Goal: Task Accomplishment & Management: Complete application form

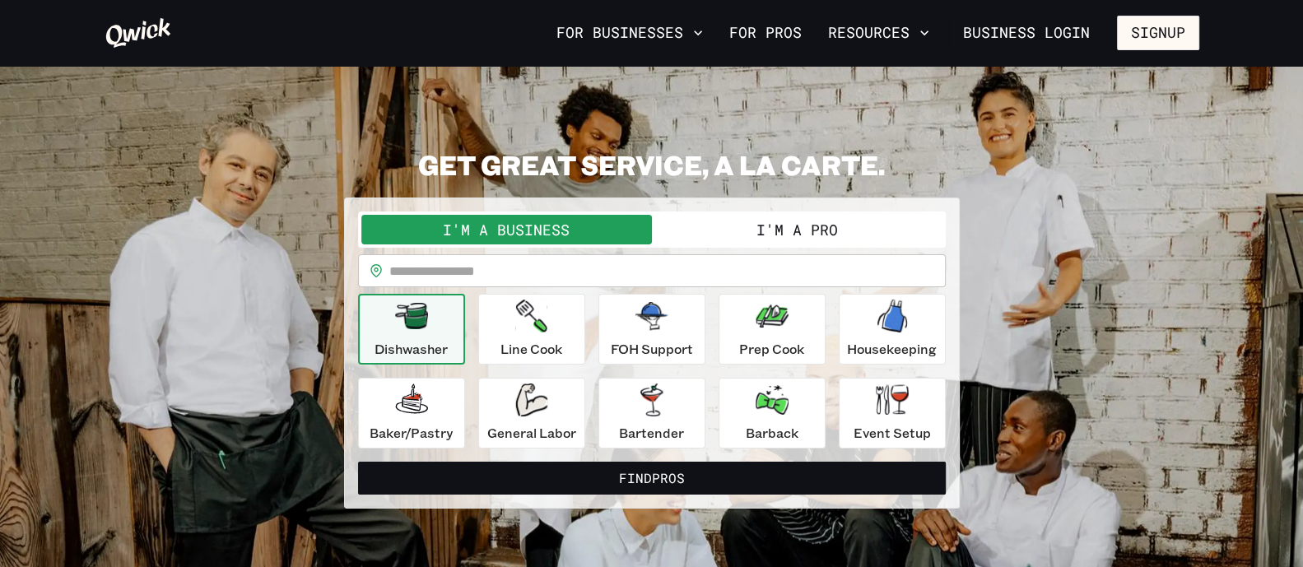
click at [879, 218] on button "I'm a Pro" at bounding box center [797, 230] width 291 height 30
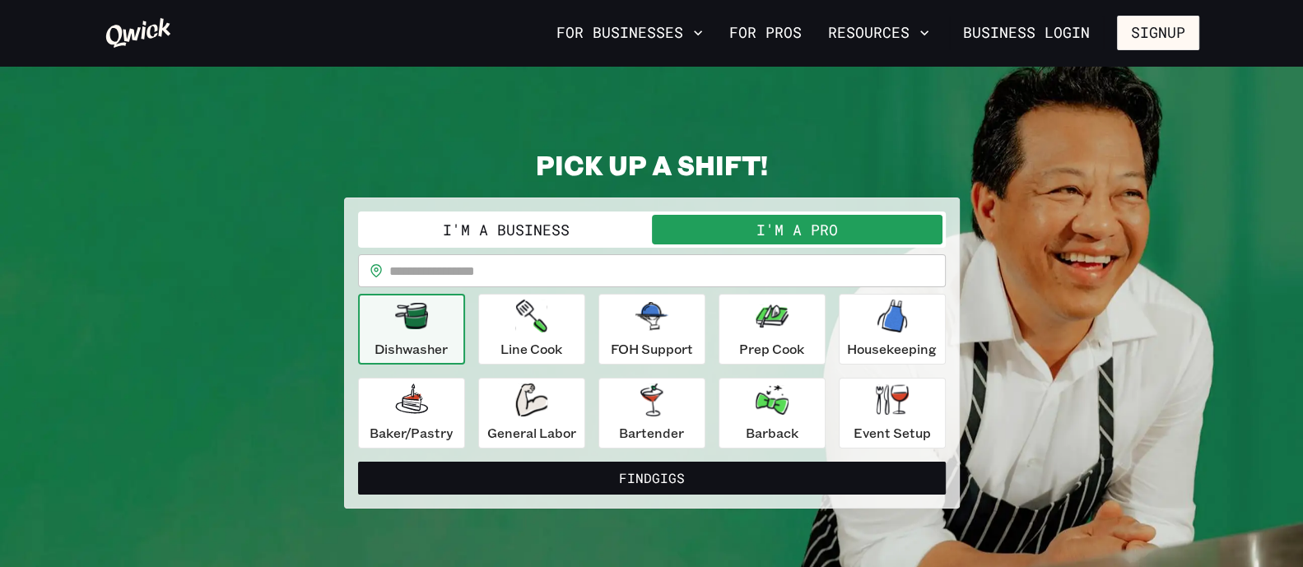
drag, startPoint x: 86, startPoint y: 333, endPoint x: 232, endPoint y: 317, distance: 147.4
click at [88, 332] on div "**********" at bounding box center [652, 328] width 1128 height 361
click at [573, 405] on div "General Labor" at bounding box center [531, 413] width 89 height 59
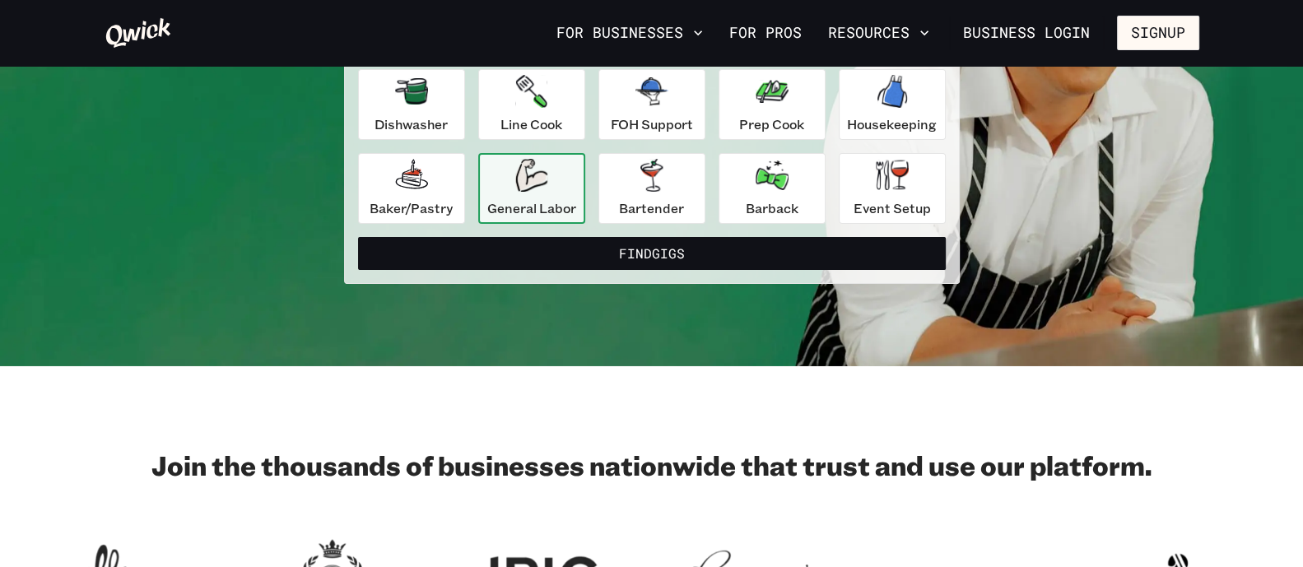
scroll to position [205, 0]
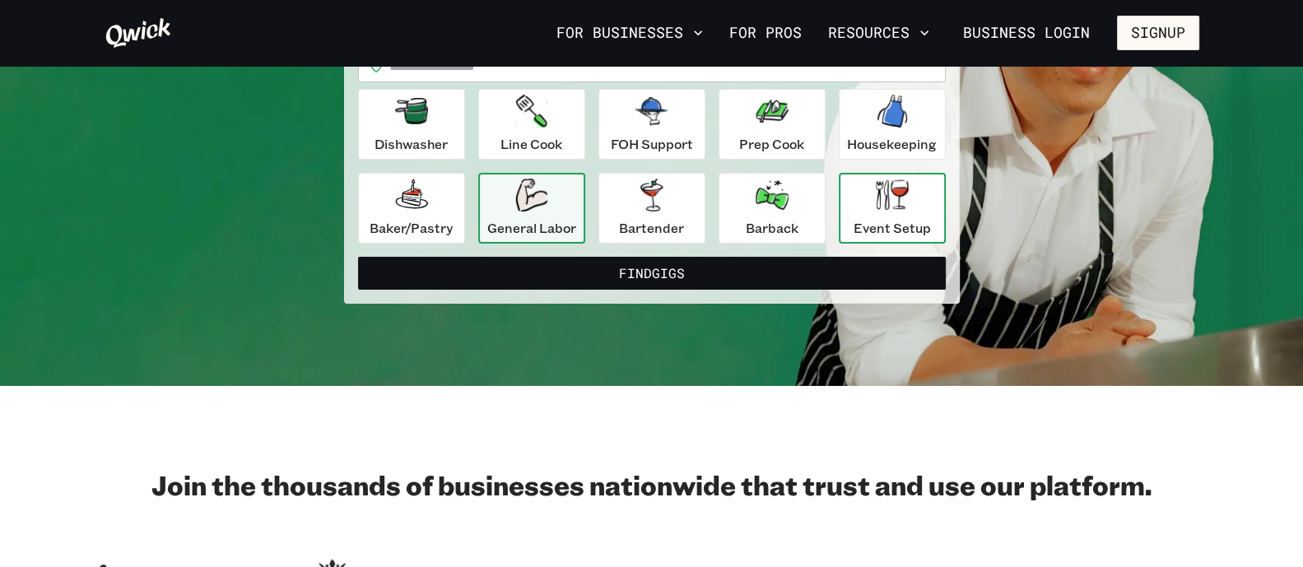
click at [901, 192] on icon "button" at bounding box center [892, 194] width 33 height 30
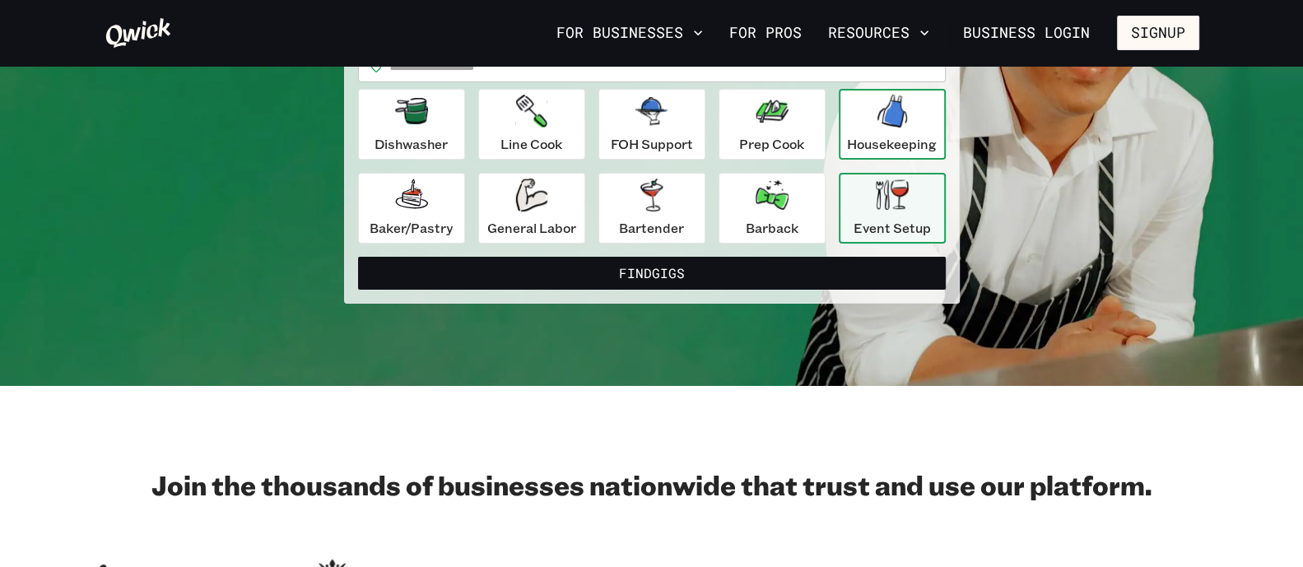
click at [898, 119] on icon "button" at bounding box center [893, 111] width 30 height 33
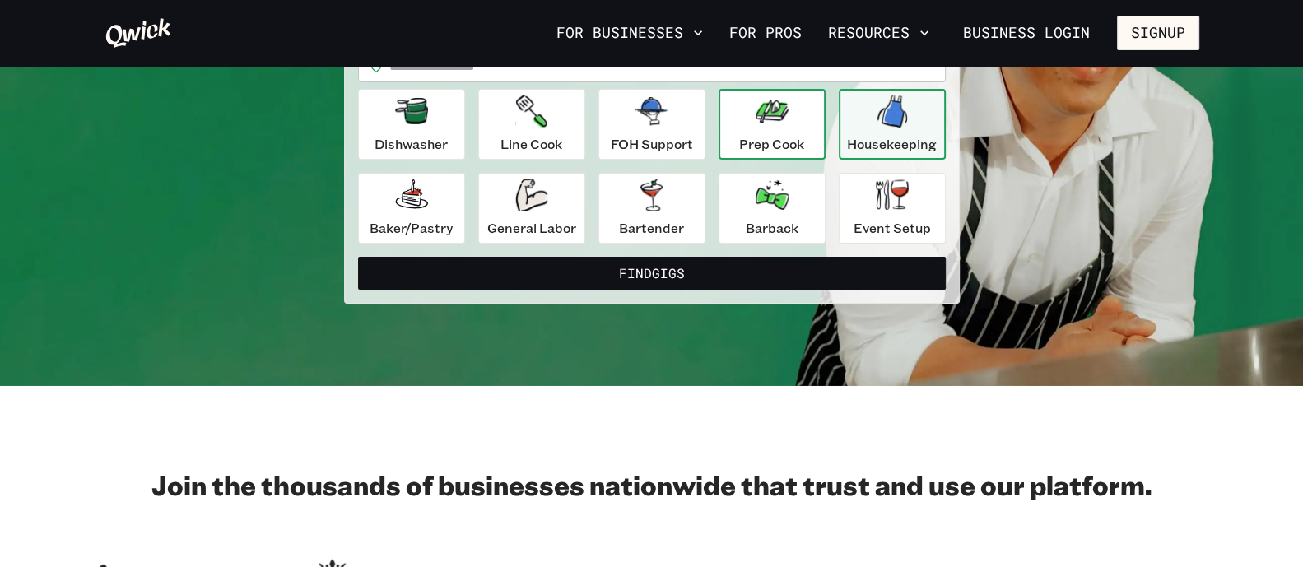
click at [779, 102] on icon "button" at bounding box center [772, 111] width 33 height 23
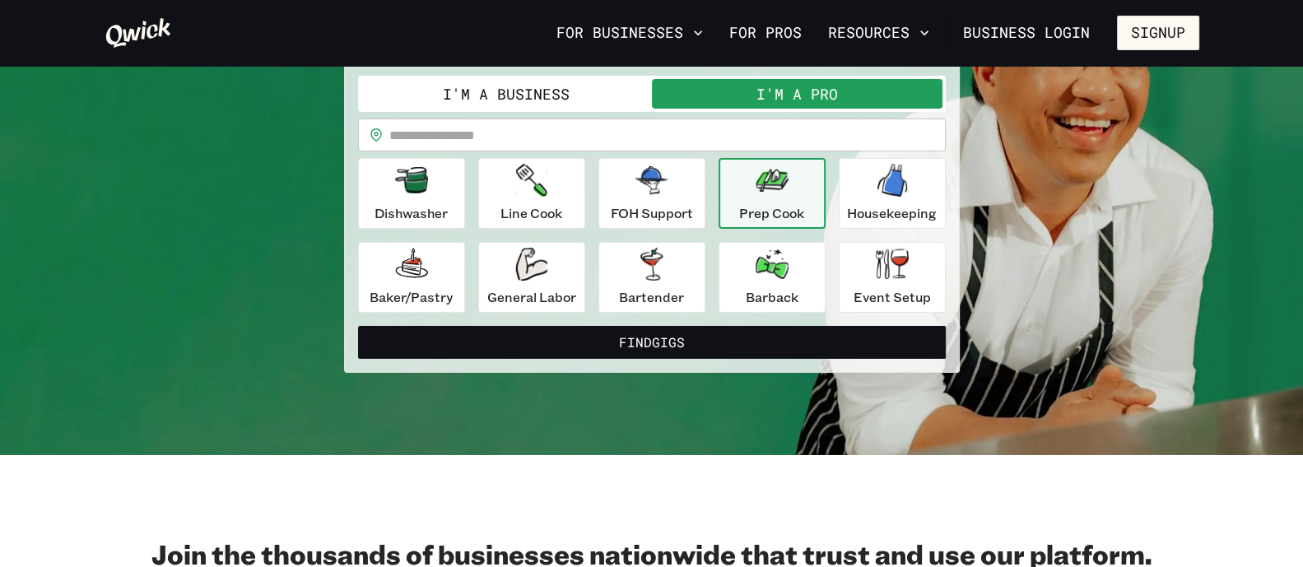
scroll to position [0, 0]
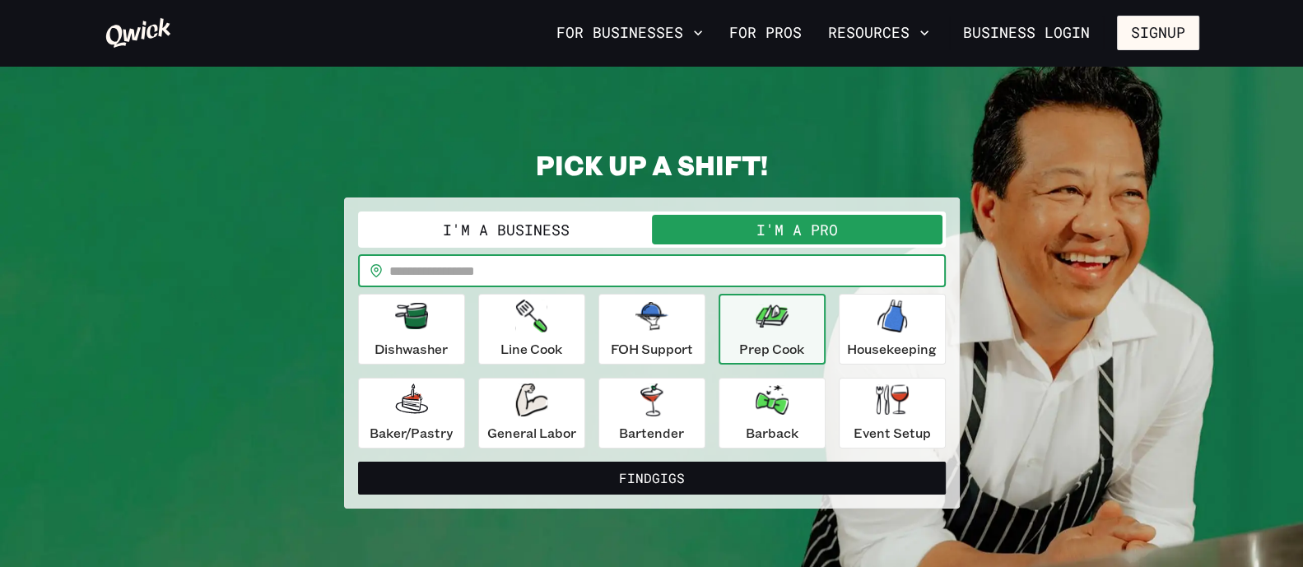
click at [484, 266] on input "text" at bounding box center [667, 270] width 557 height 33
type input "*****"
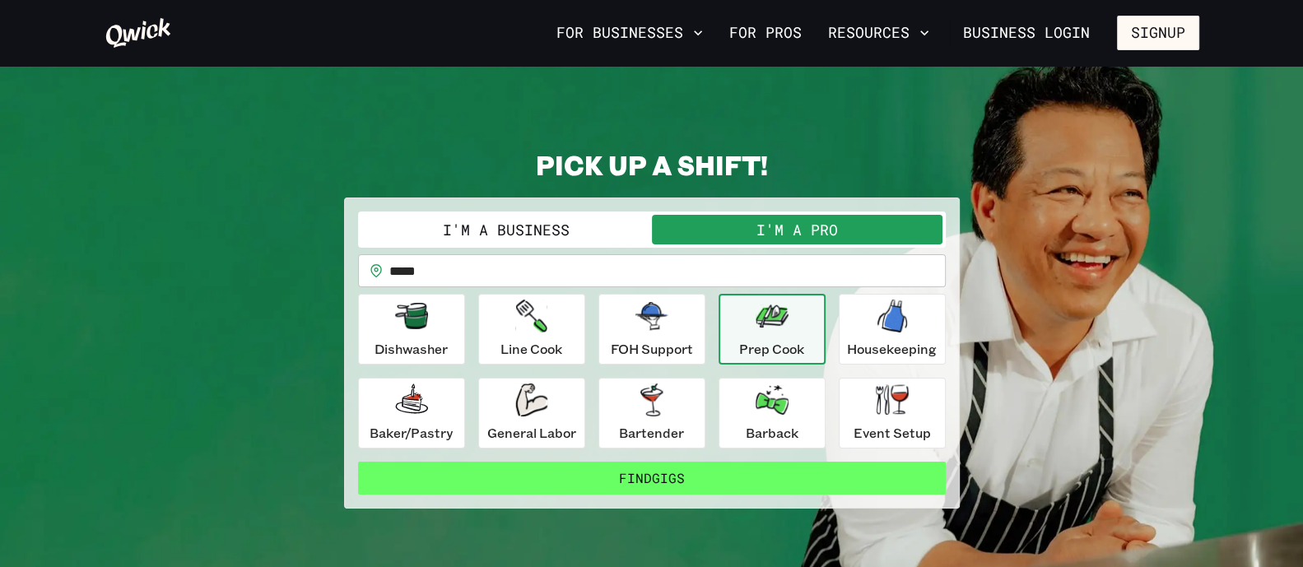
click at [505, 473] on button "Find Gigs" at bounding box center [652, 478] width 588 height 33
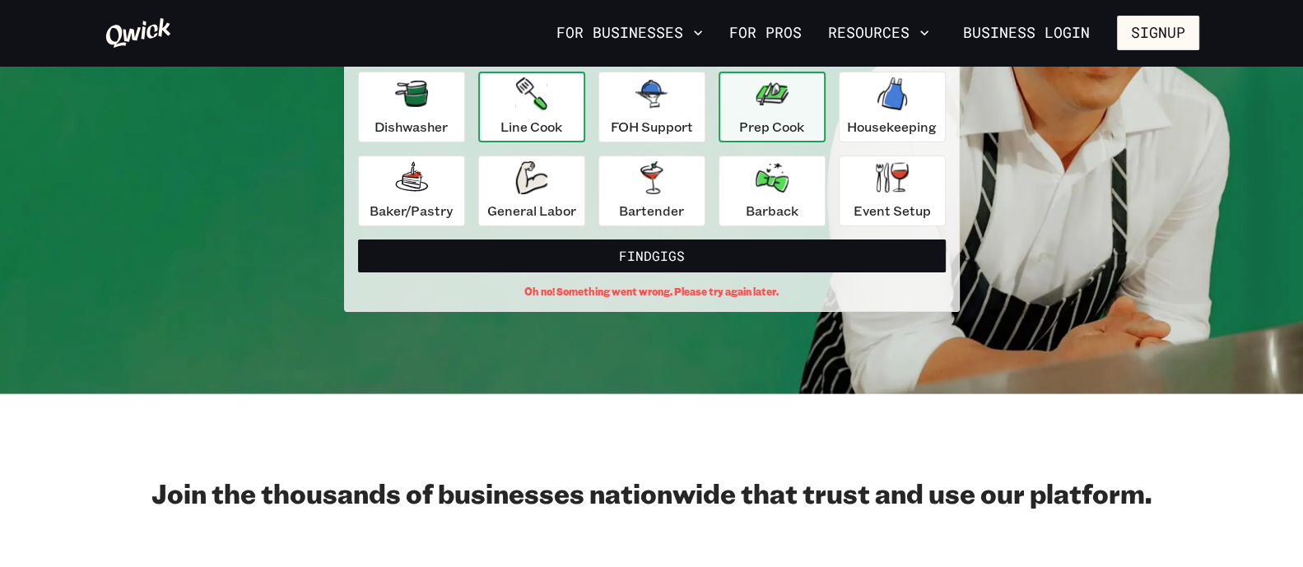
scroll to position [102, 0]
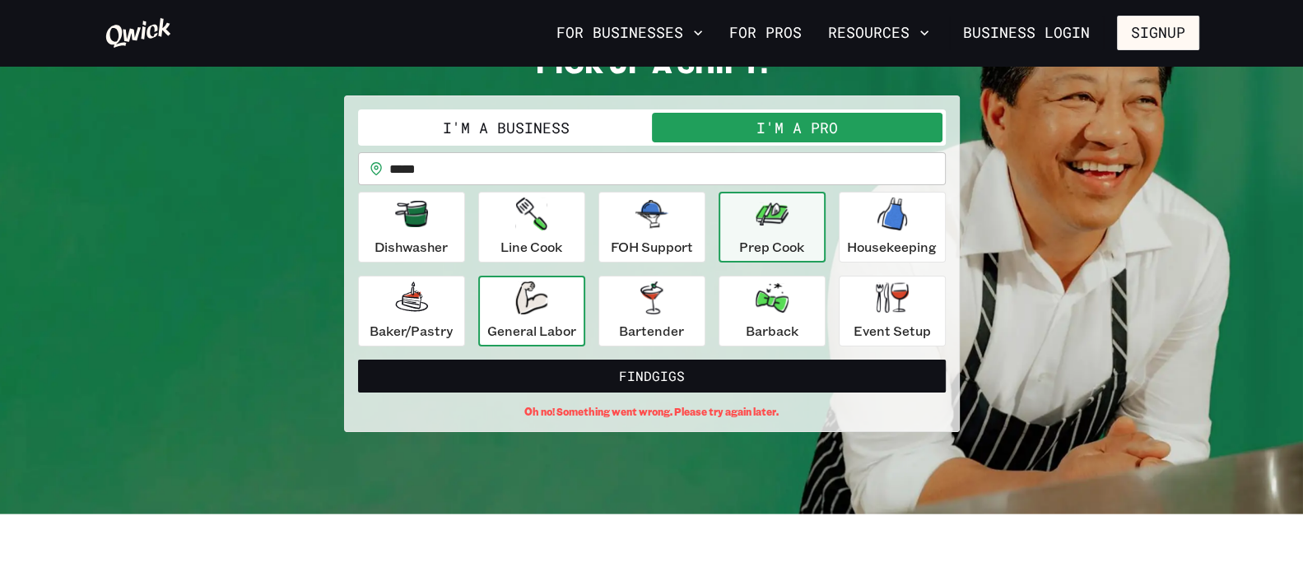
click at [532, 308] on icon "button" at bounding box center [531, 298] width 32 height 33
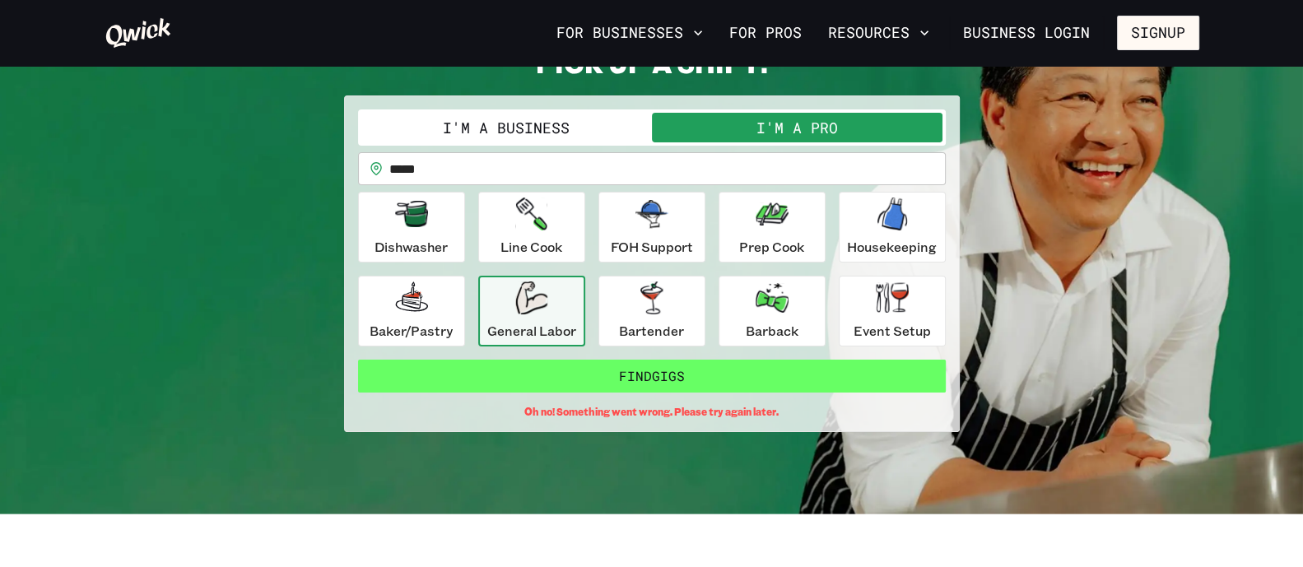
click at [624, 361] on button "Find Gigs" at bounding box center [652, 376] width 588 height 33
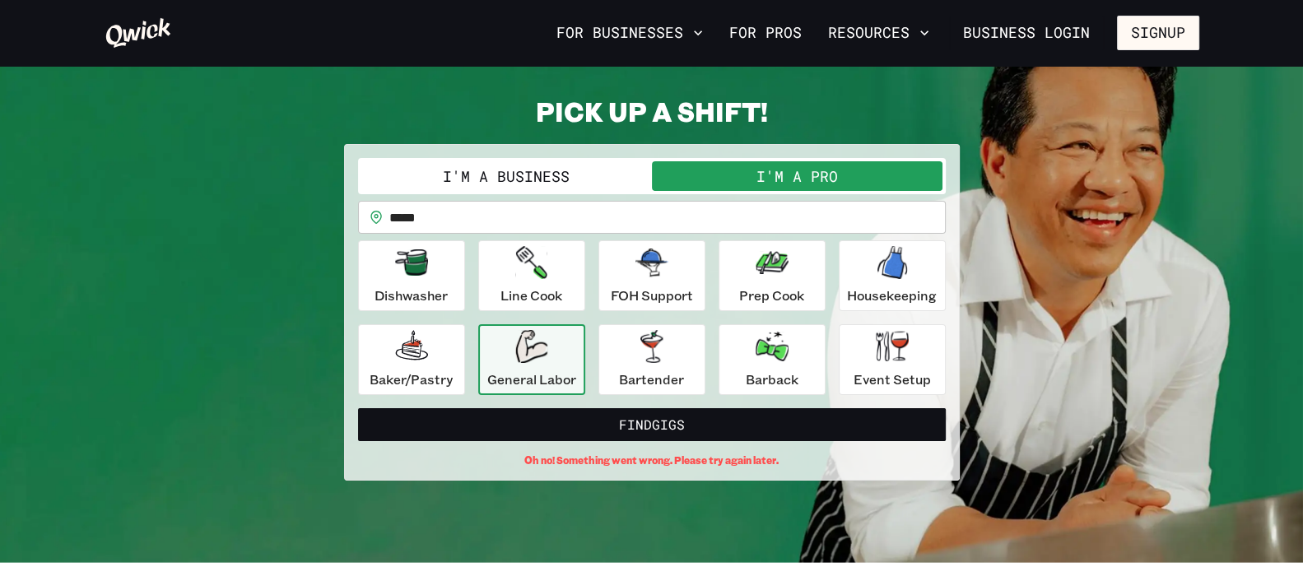
scroll to position [0, 0]
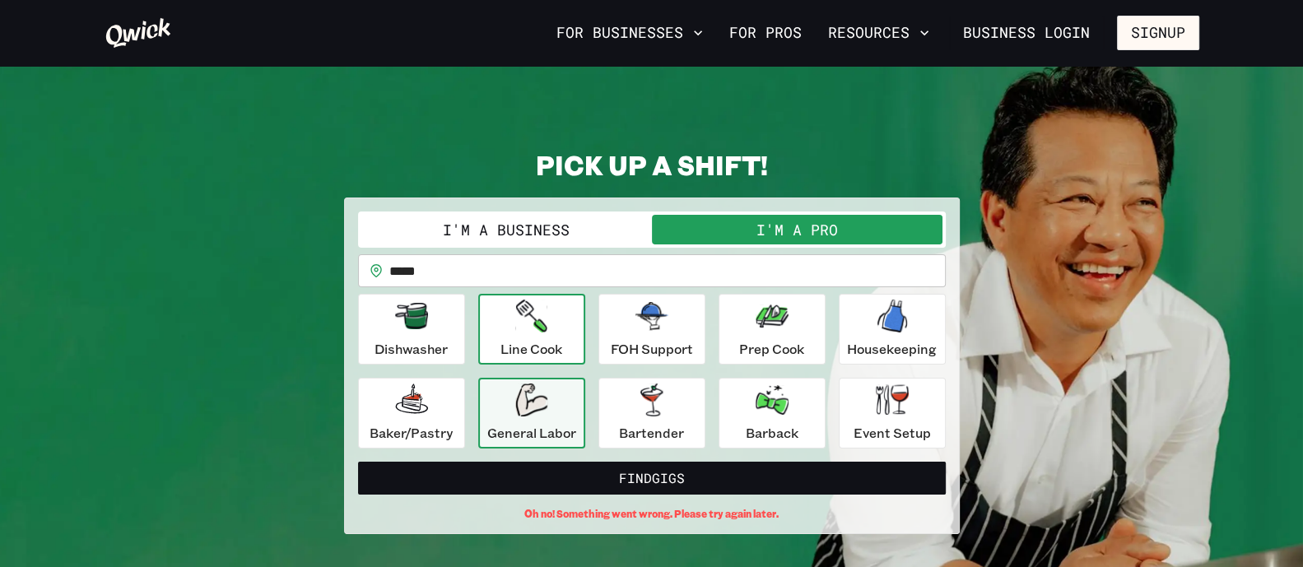
click at [533, 341] on p "Line Cook" at bounding box center [532, 349] width 62 height 20
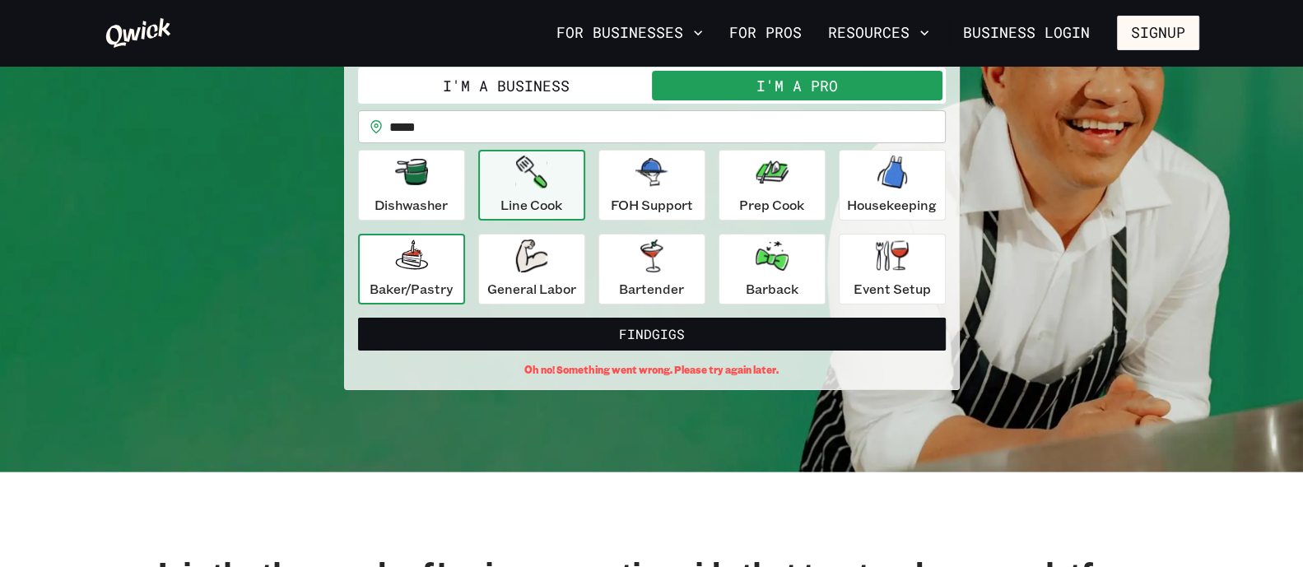
scroll to position [205, 0]
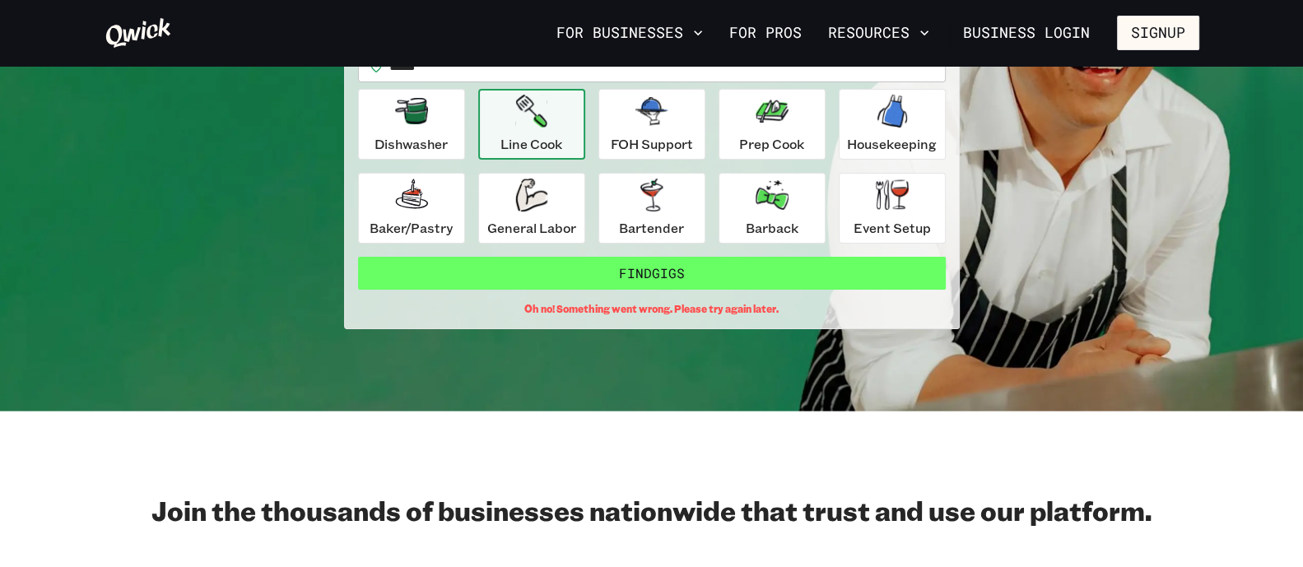
click at [490, 269] on button "Find Gigs" at bounding box center [652, 273] width 588 height 33
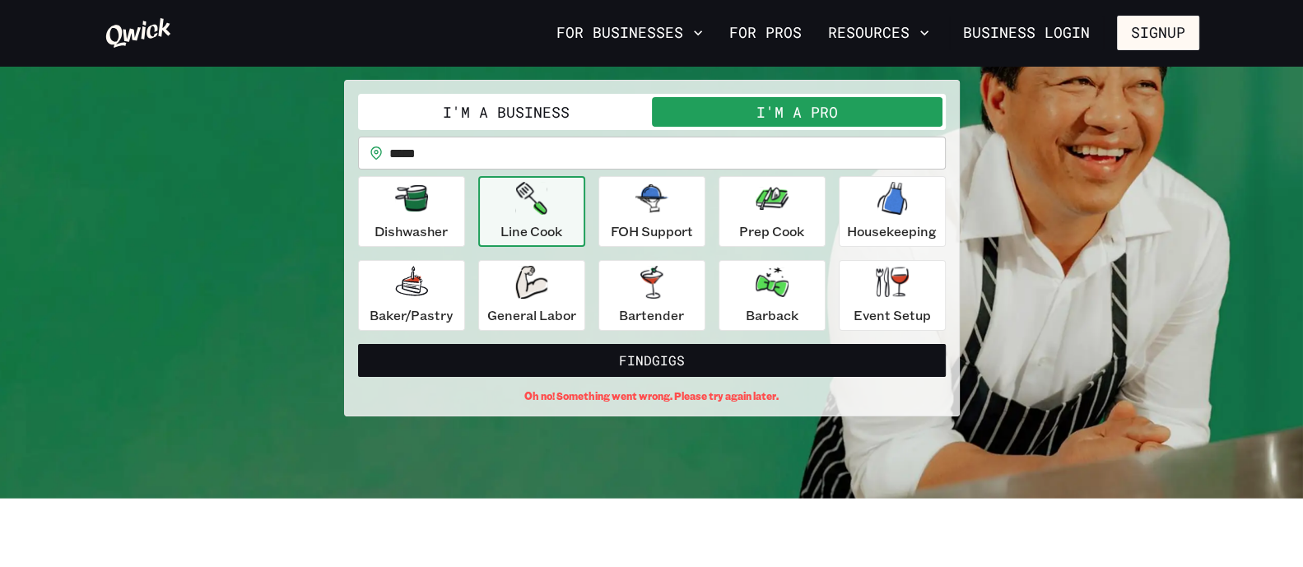
scroll to position [0, 0]
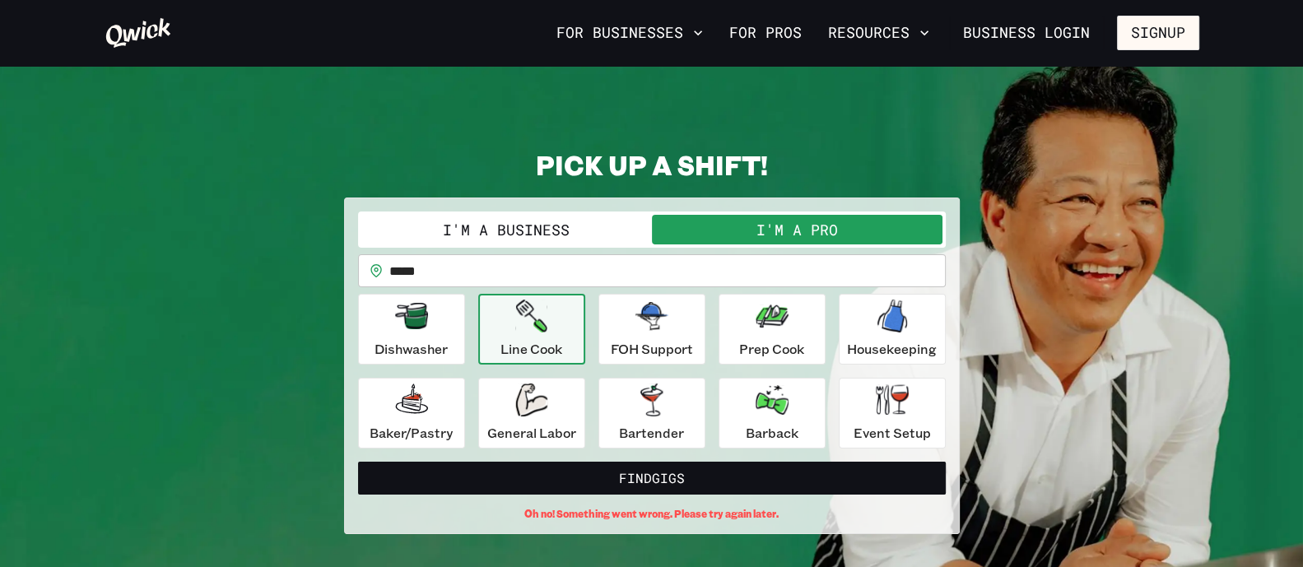
click at [475, 268] on input "*****" at bounding box center [667, 270] width 557 height 33
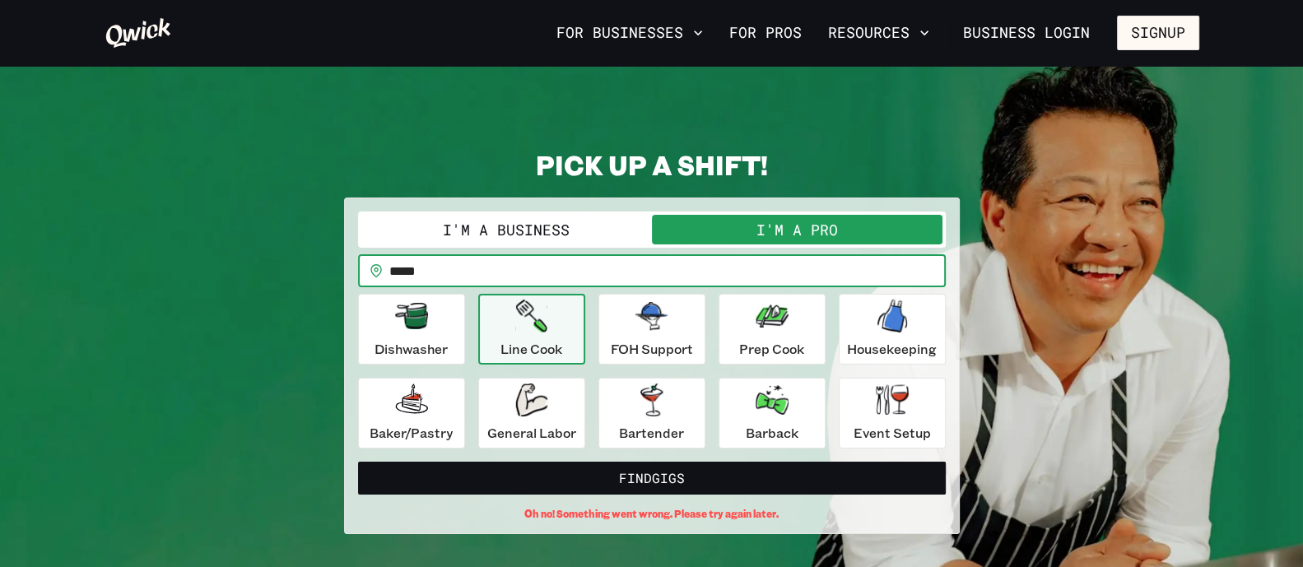
click at [475, 268] on input "*****" at bounding box center [667, 270] width 557 height 33
click at [509, 244] on button "I'm a Business" at bounding box center [506, 230] width 291 height 30
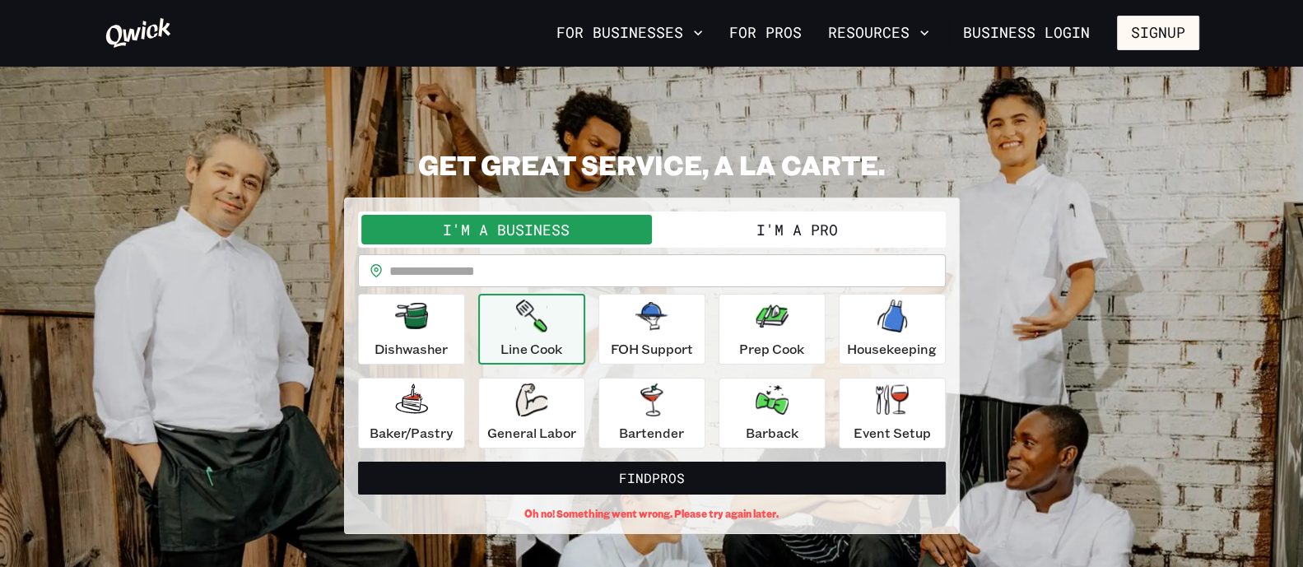
click at [747, 256] on input "text" at bounding box center [667, 270] width 557 height 33
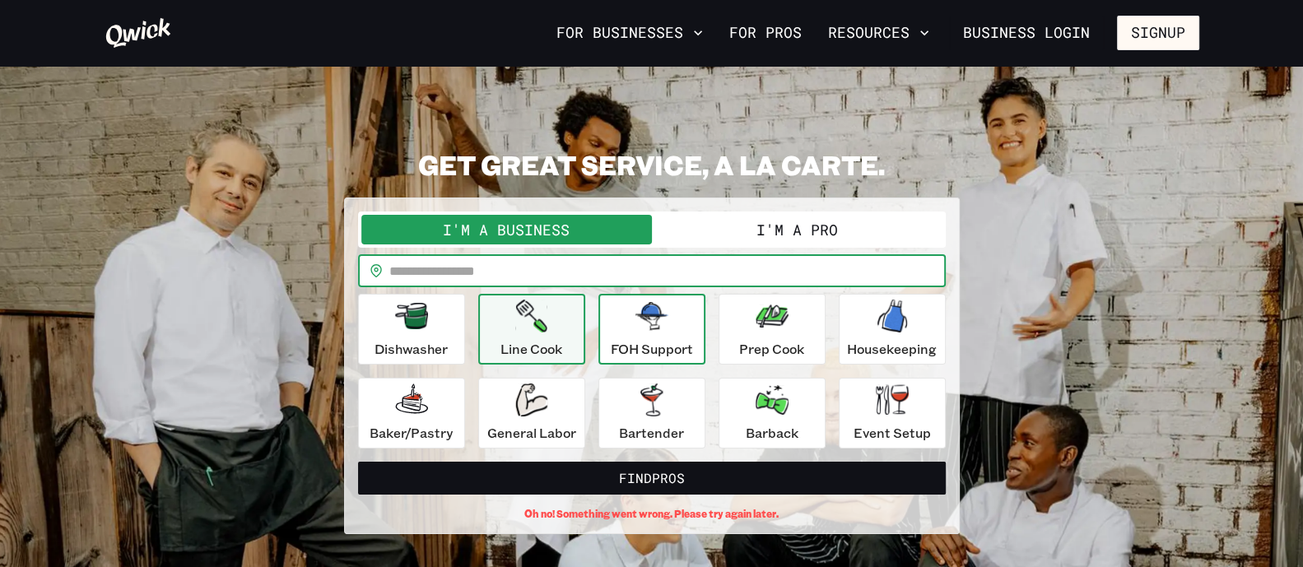
type input "*****"
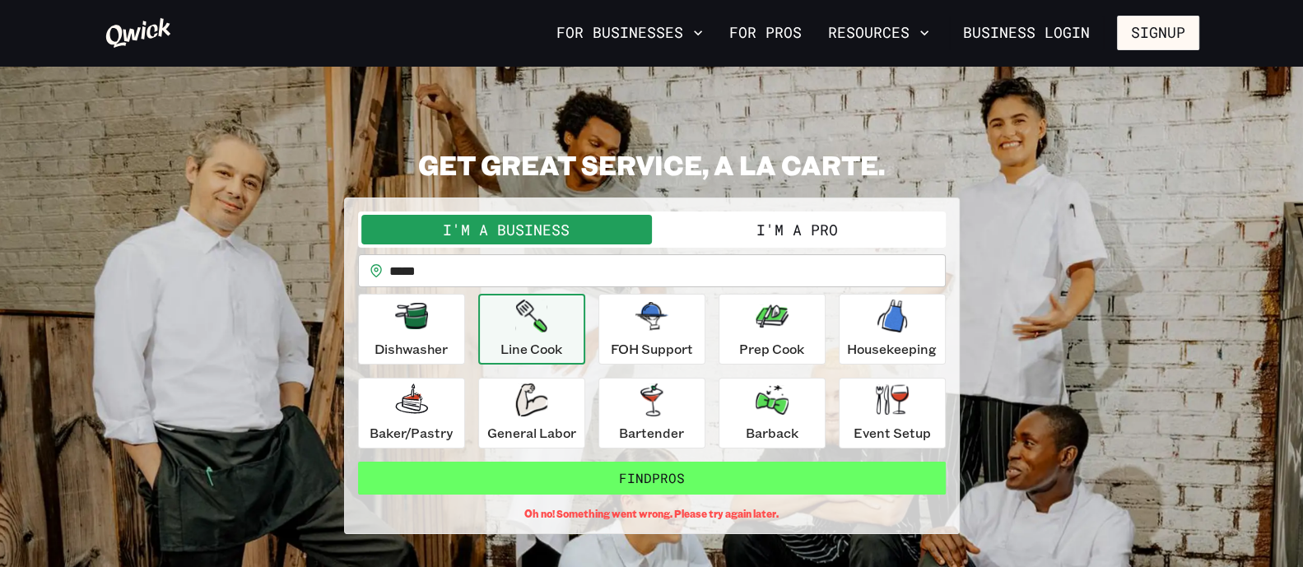
click at [652, 469] on button "Find Pros" at bounding box center [652, 478] width 588 height 33
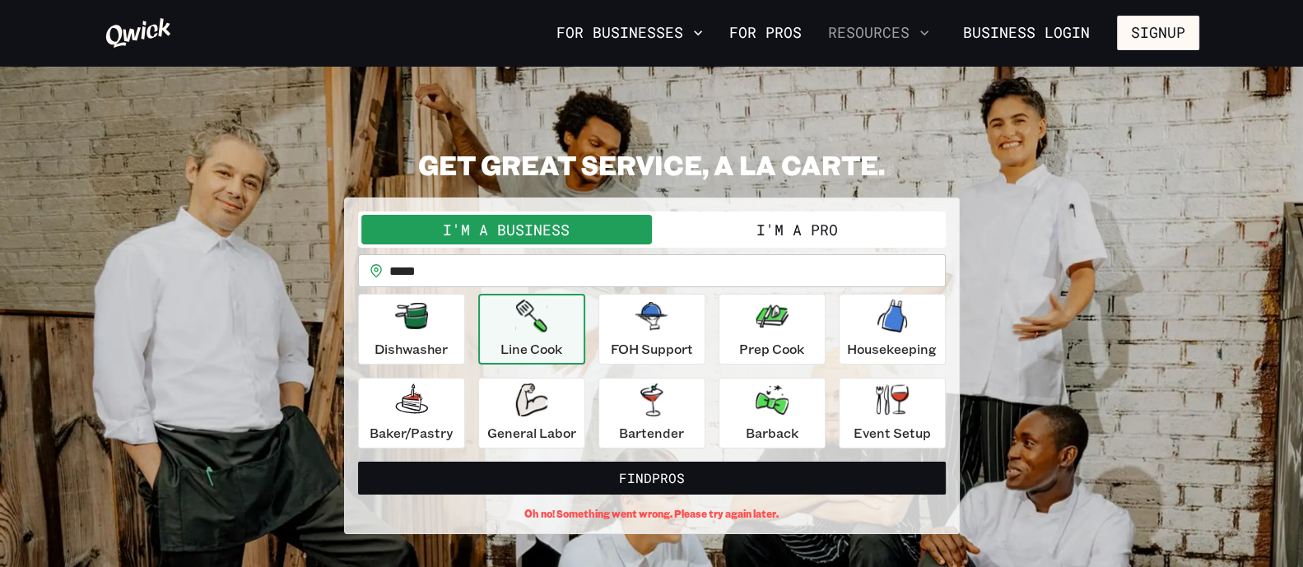
click at [900, 29] on button "Resources" at bounding box center [879, 33] width 114 height 28
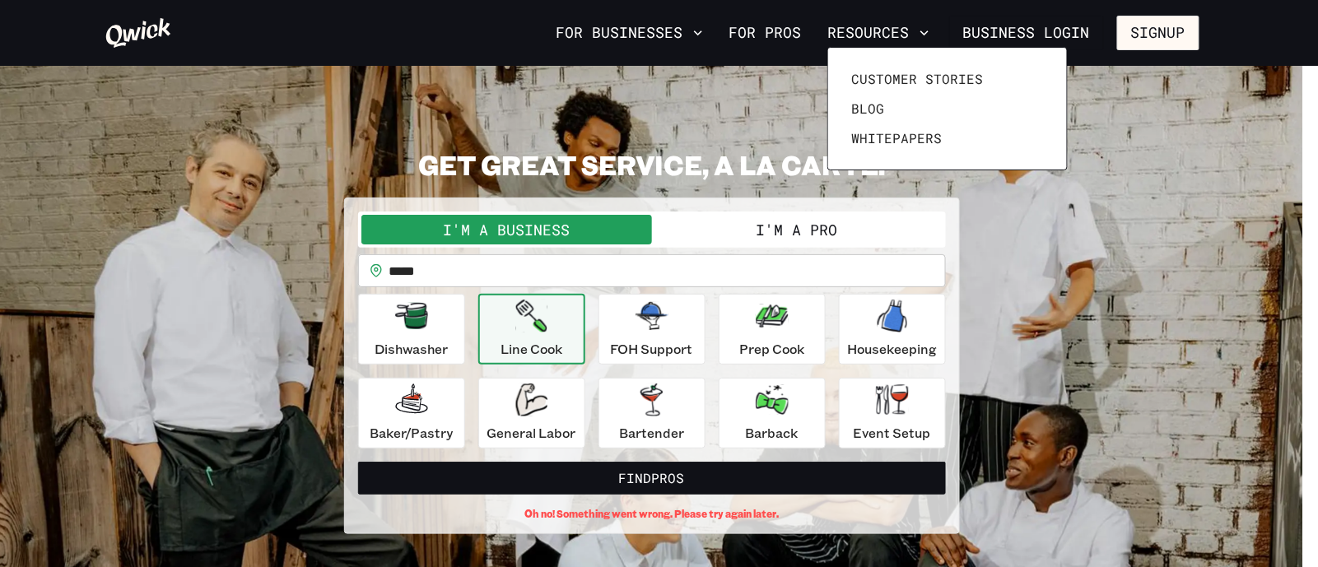
click at [778, 21] on div at bounding box center [659, 283] width 1318 height 567
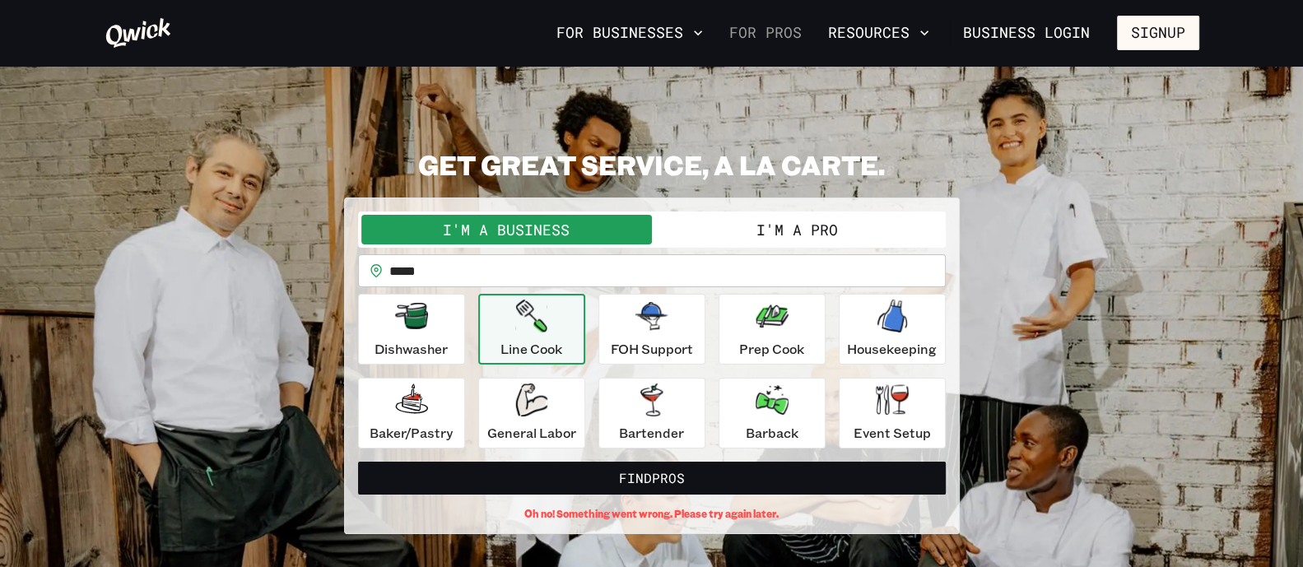
click at [762, 29] on link "For Pros" at bounding box center [766, 33] width 86 height 28
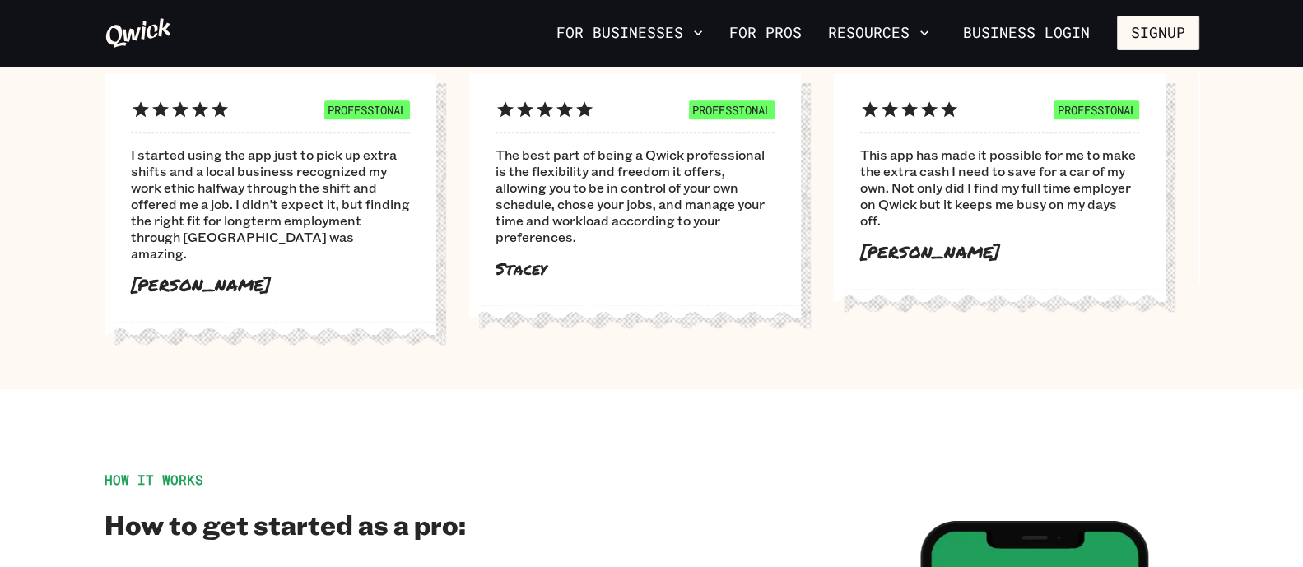
scroll to position [1029, 0]
